Goal: Information Seeking & Learning: Learn about a topic

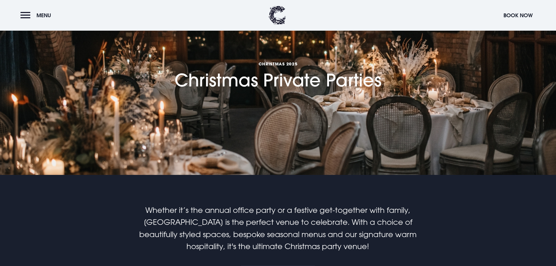
scroll to position [321, 0]
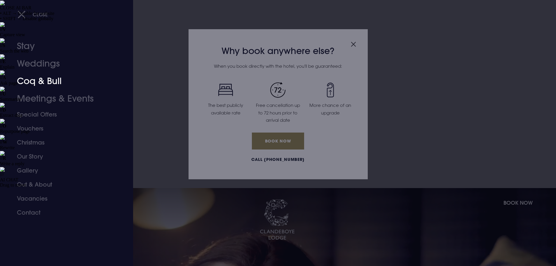
click at [39, 83] on link "Coq & Bull" at bounding box center [63, 80] width 92 height 17
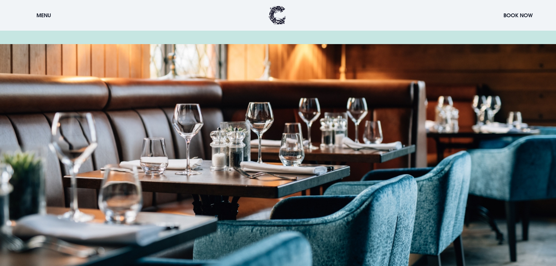
scroll to position [992, 0]
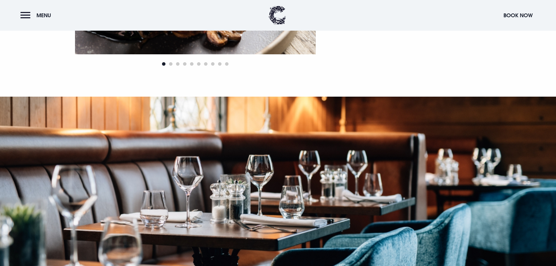
scroll to position [846, 0]
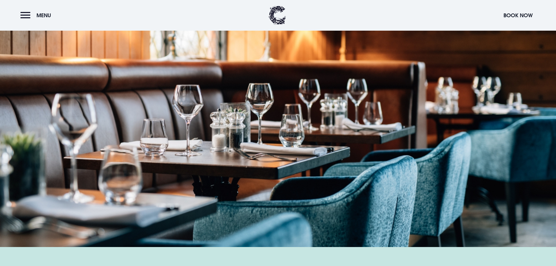
scroll to position [817, 0]
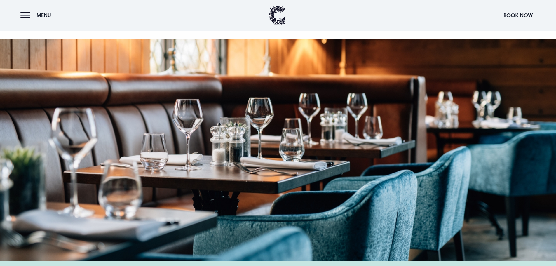
scroll to position [787, 0]
